Goal: Information Seeking & Learning: Learn about a topic

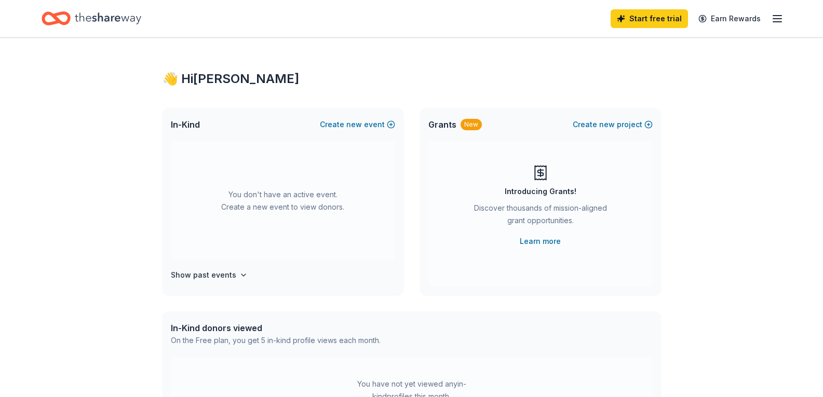
click at [778, 21] on icon "button" at bounding box center [777, 18] width 12 height 12
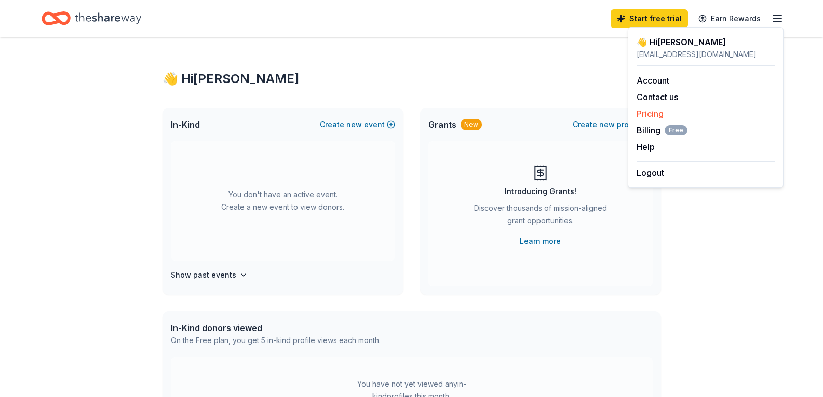
click at [655, 116] on link "Pricing" at bounding box center [649, 114] width 27 height 10
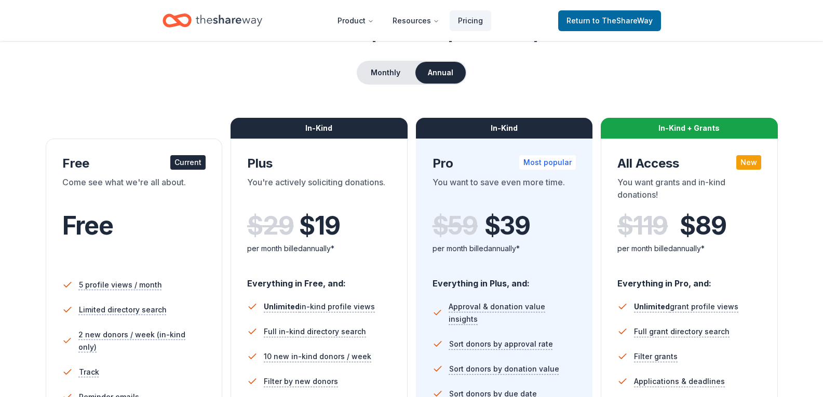
scroll to position [104, 0]
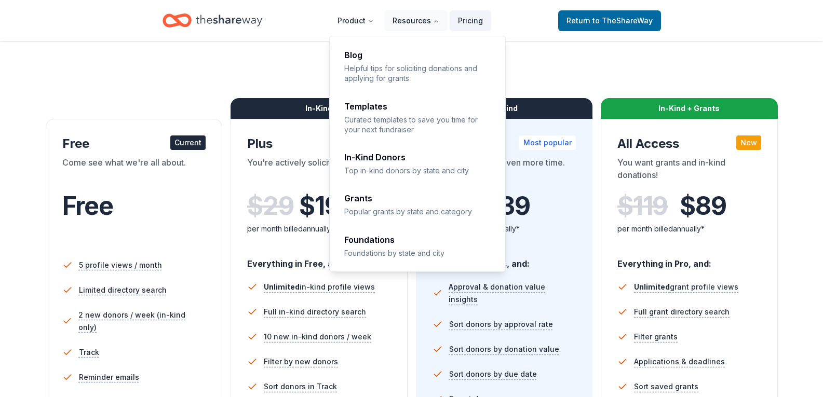
click at [428, 22] on button "Resources" at bounding box center [415, 20] width 63 height 21
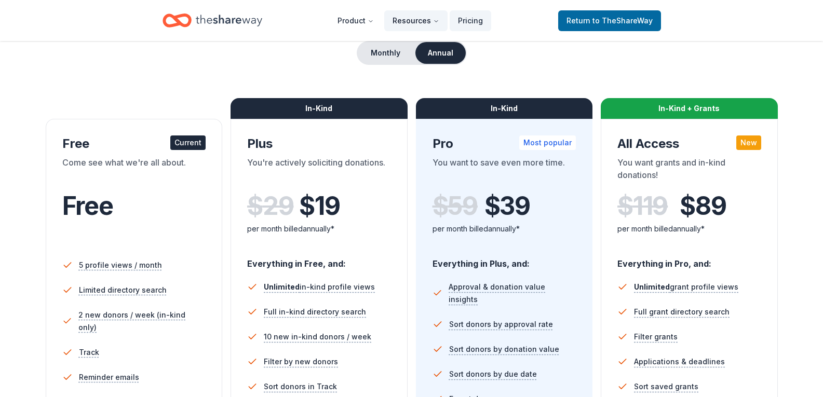
click at [428, 22] on button "Resources" at bounding box center [415, 20] width 63 height 21
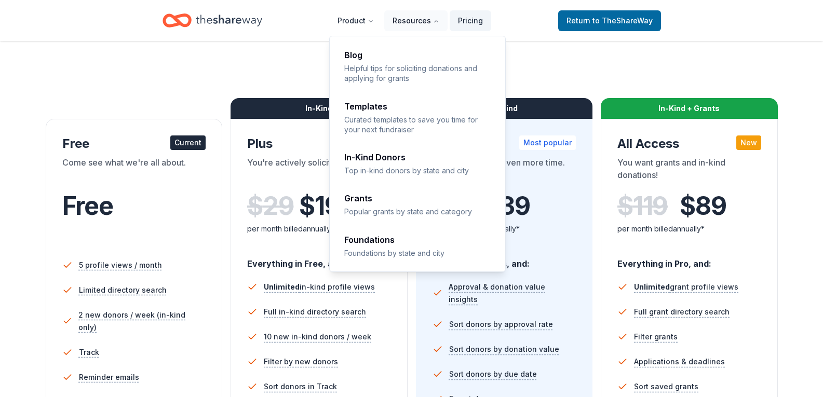
click at [413, 21] on button "Resources" at bounding box center [415, 20] width 63 height 21
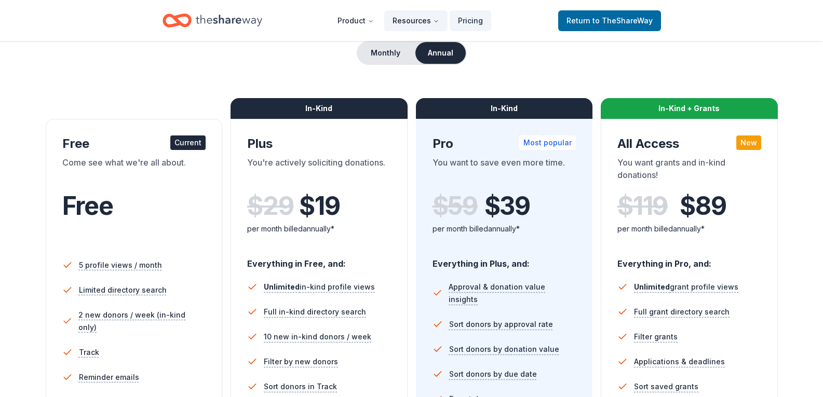
click at [413, 21] on button "Resources" at bounding box center [415, 20] width 63 height 21
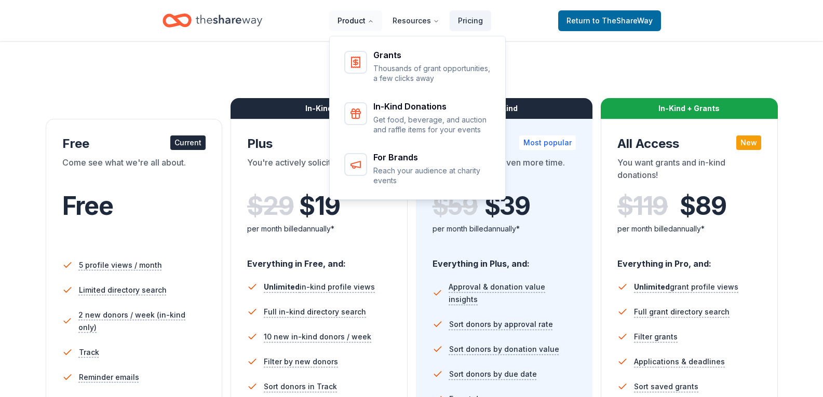
click at [356, 19] on button "Product" at bounding box center [355, 20] width 53 height 21
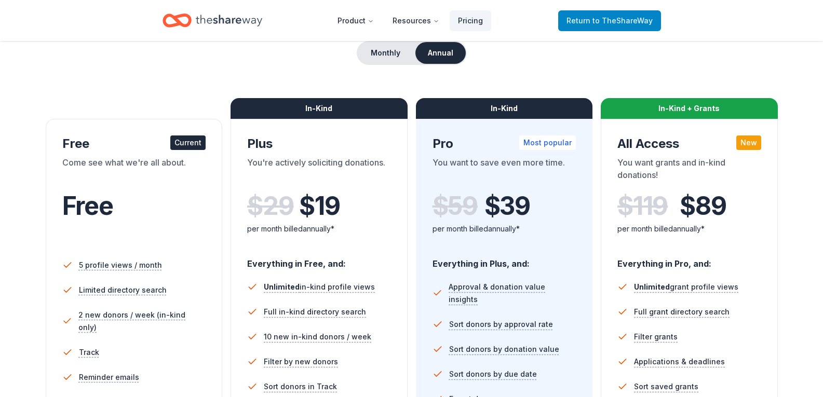
click at [577, 18] on span "Return to TheShareWay" at bounding box center [609, 21] width 86 height 12
click at [604, 20] on span "to TheShareWay" at bounding box center [622, 20] width 60 height 9
click at [592, 28] on link "Return to TheShareWay" at bounding box center [609, 20] width 103 height 21
